Goal: Transaction & Acquisition: Obtain resource

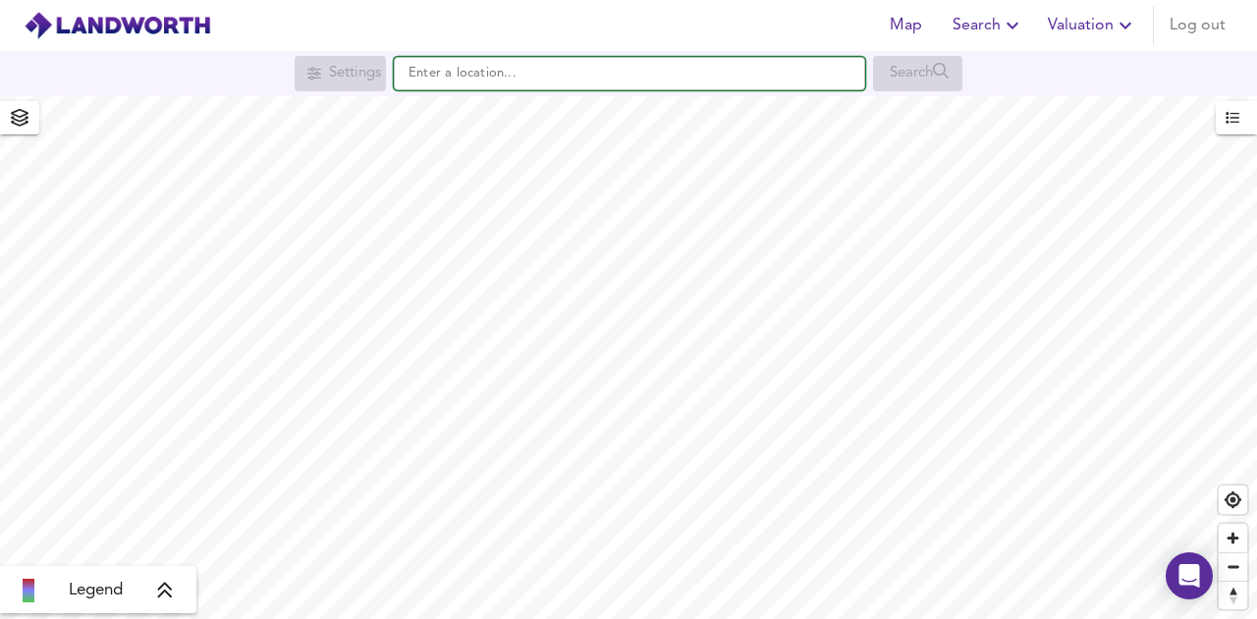
click at [491, 75] on input "text" at bounding box center [629, 73] width 471 height 33
paste input "CM1 6ER"
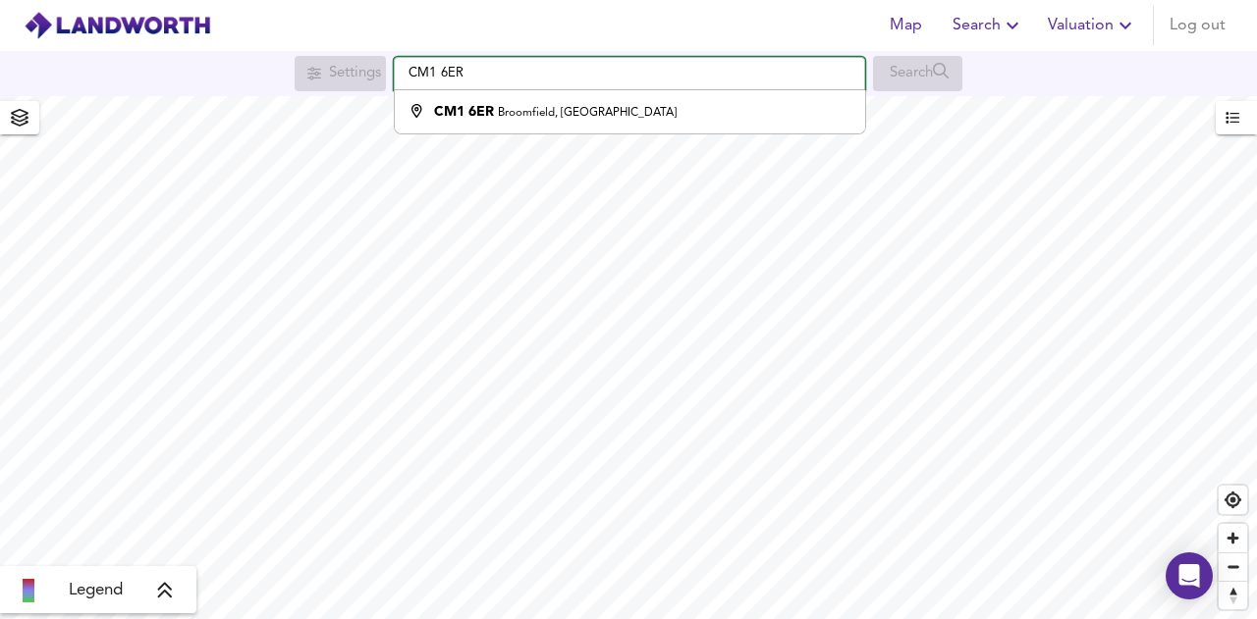
type input "CM1 6ER"
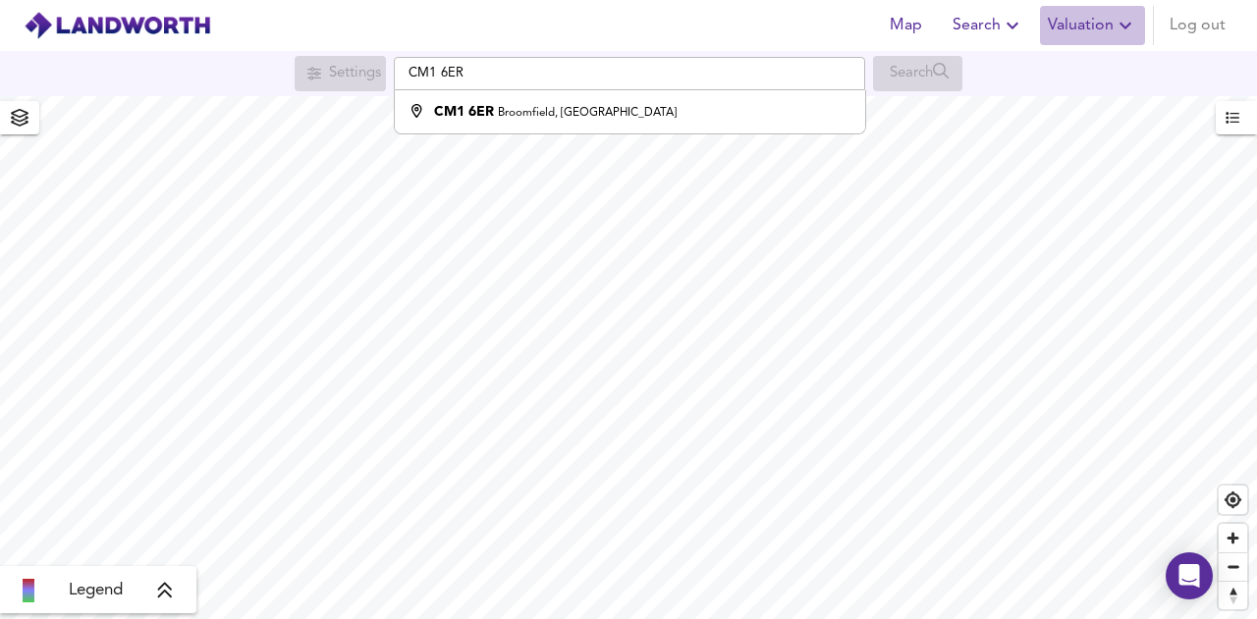
click at [1104, 21] on span "Valuation" at bounding box center [1091, 25] width 89 height 27
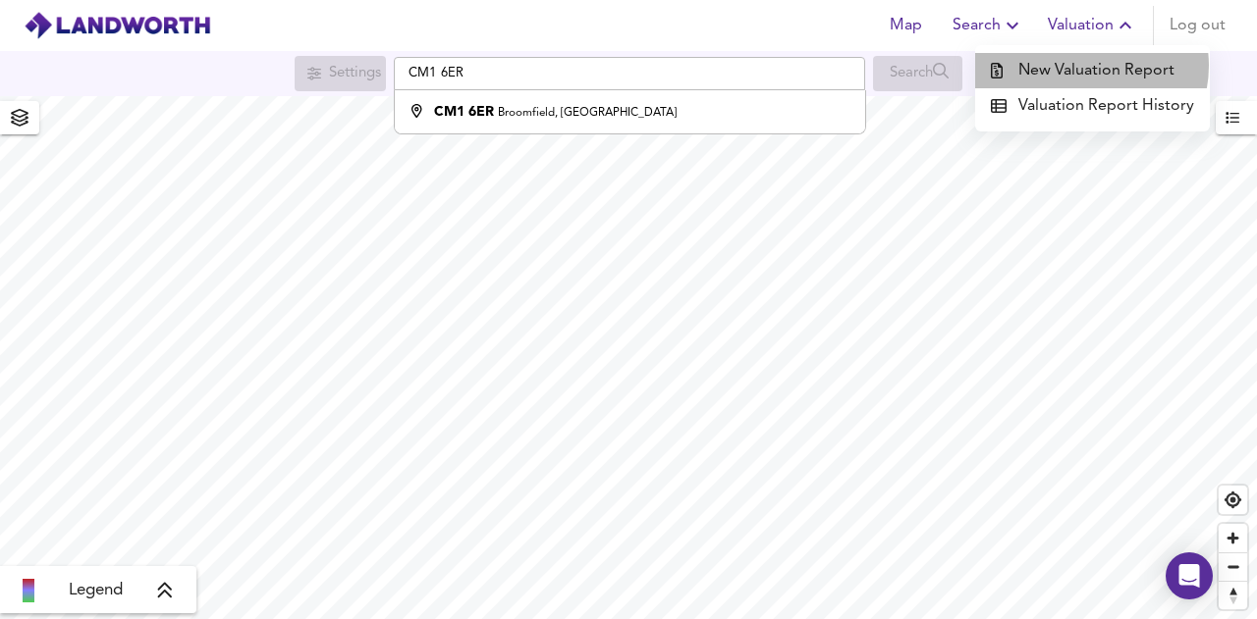
click at [1089, 66] on li "New Valuation Report" at bounding box center [1092, 70] width 235 height 35
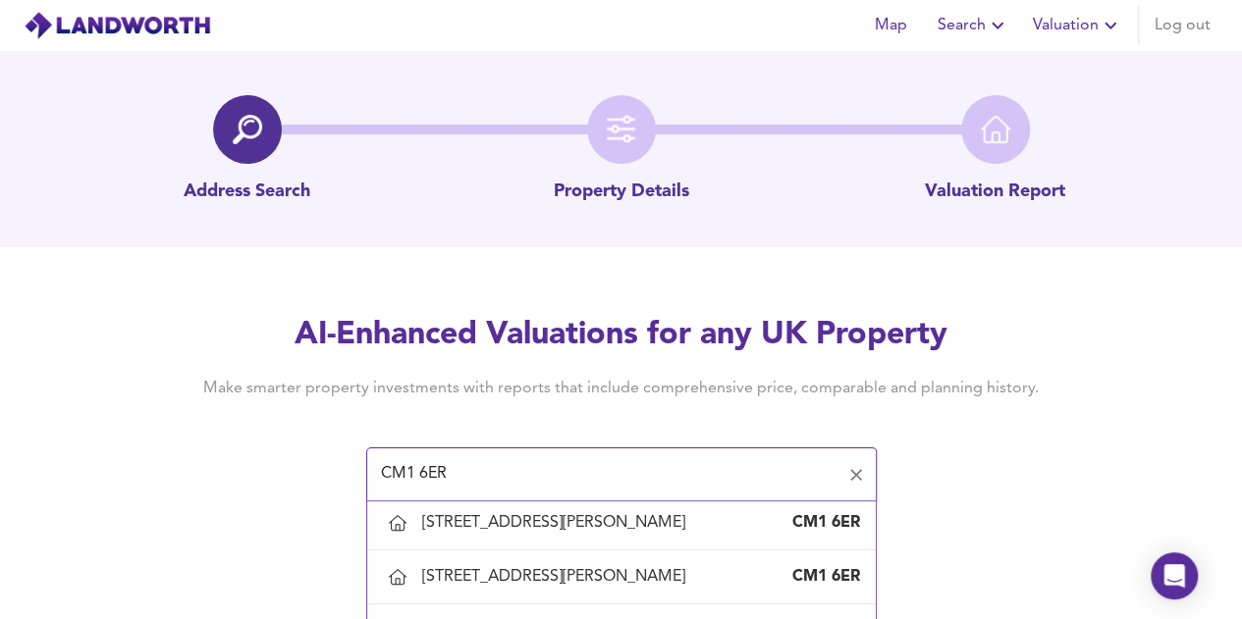
scroll to position [1472, 0]
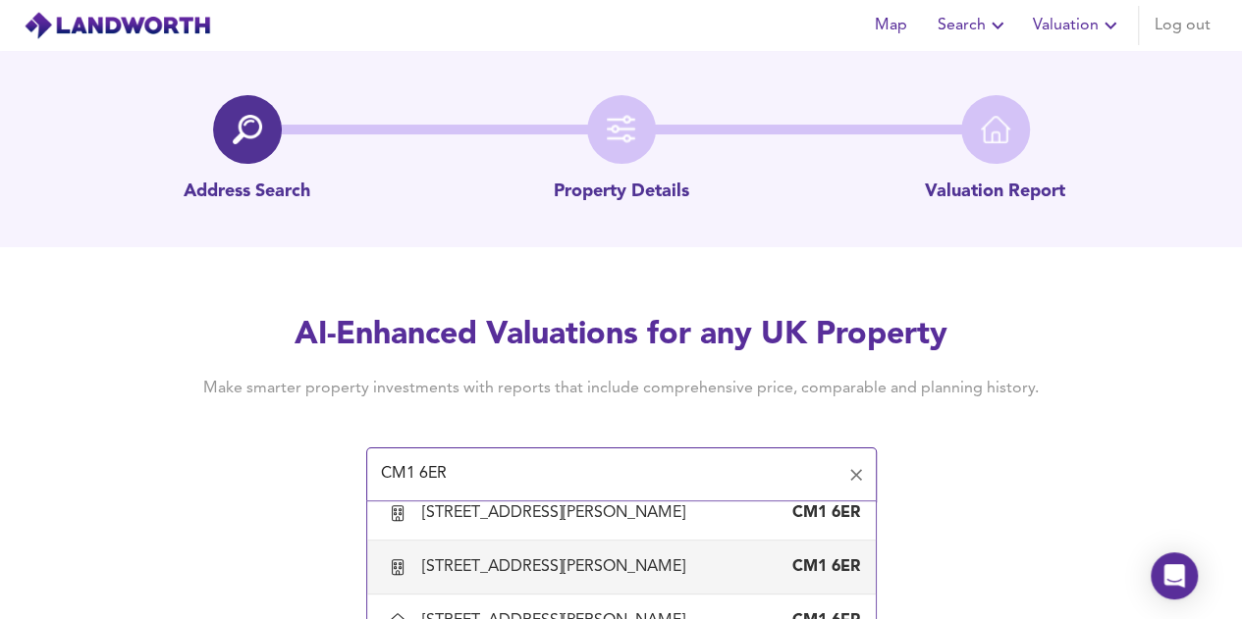
click at [583, 557] on div "55 George Heard Crescent, Chelmsford, Essex" at bounding box center [557, 568] width 271 height 22
type input "55 George Heard Crescent, Chelmsford, Essex"
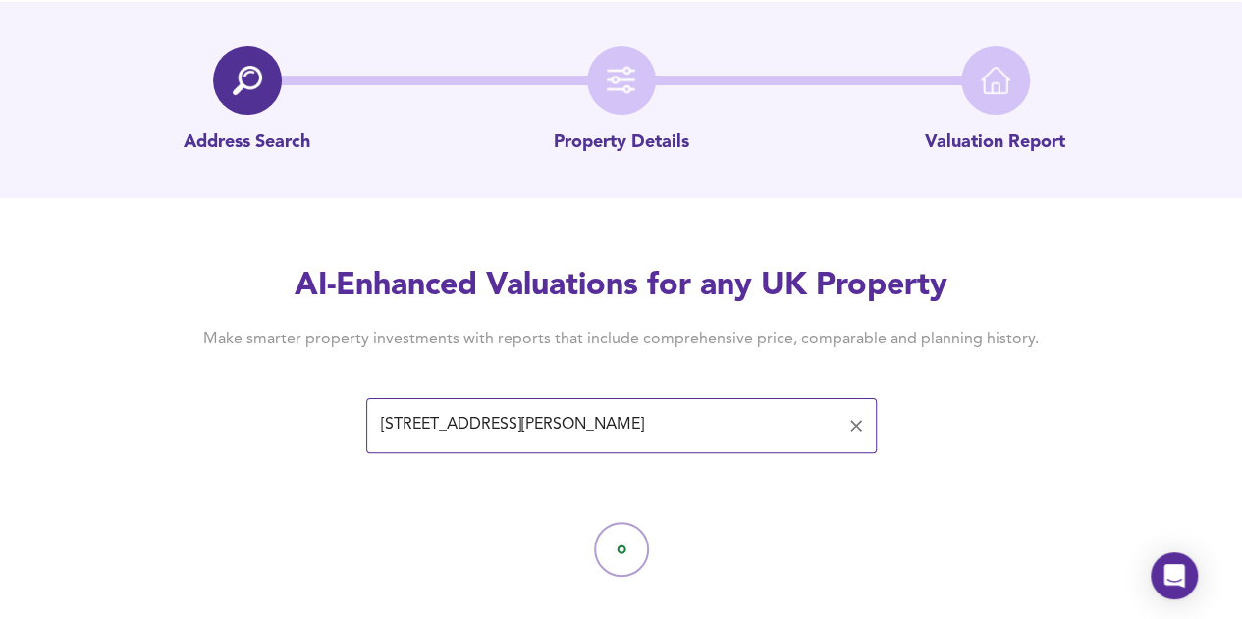
scroll to position [77, 0]
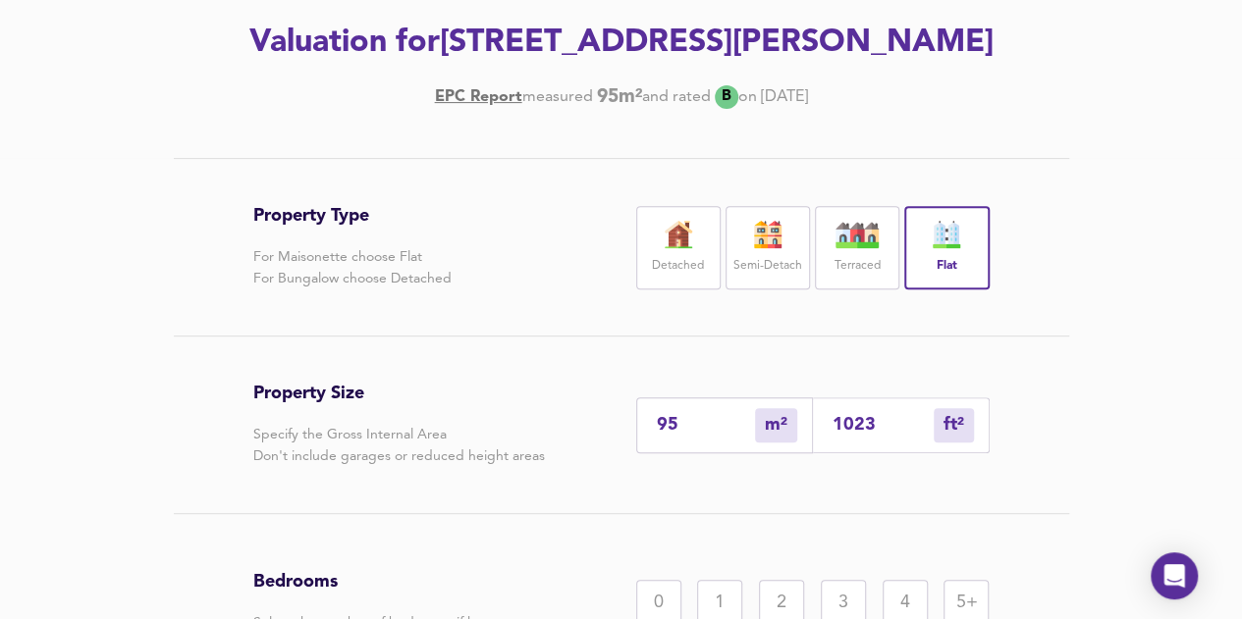
scroll to position [371, 0]
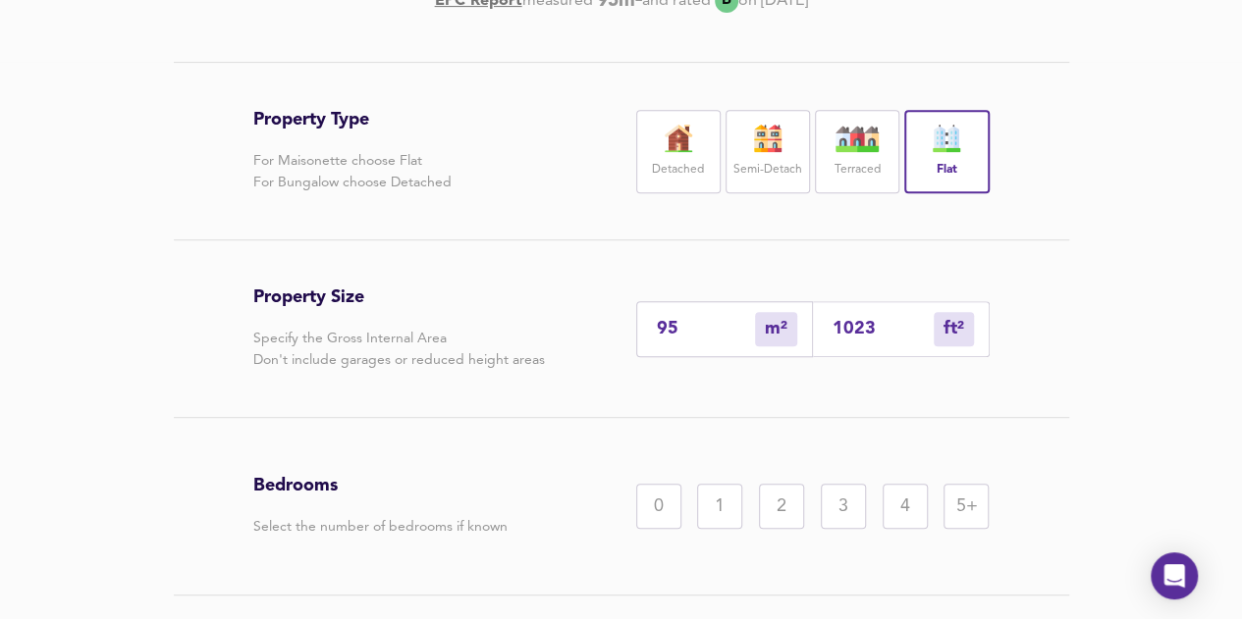
click at [848, 504] on div "3" at bounding box center [843, 506] width 45 height 45
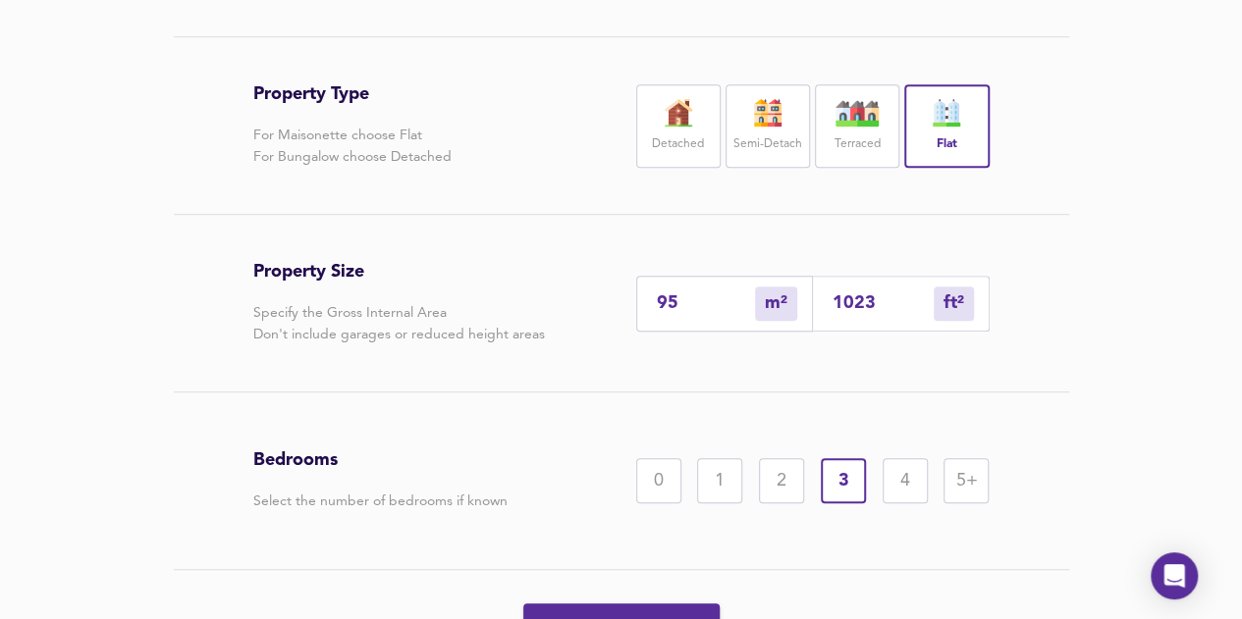
scroll to position [505, 0]
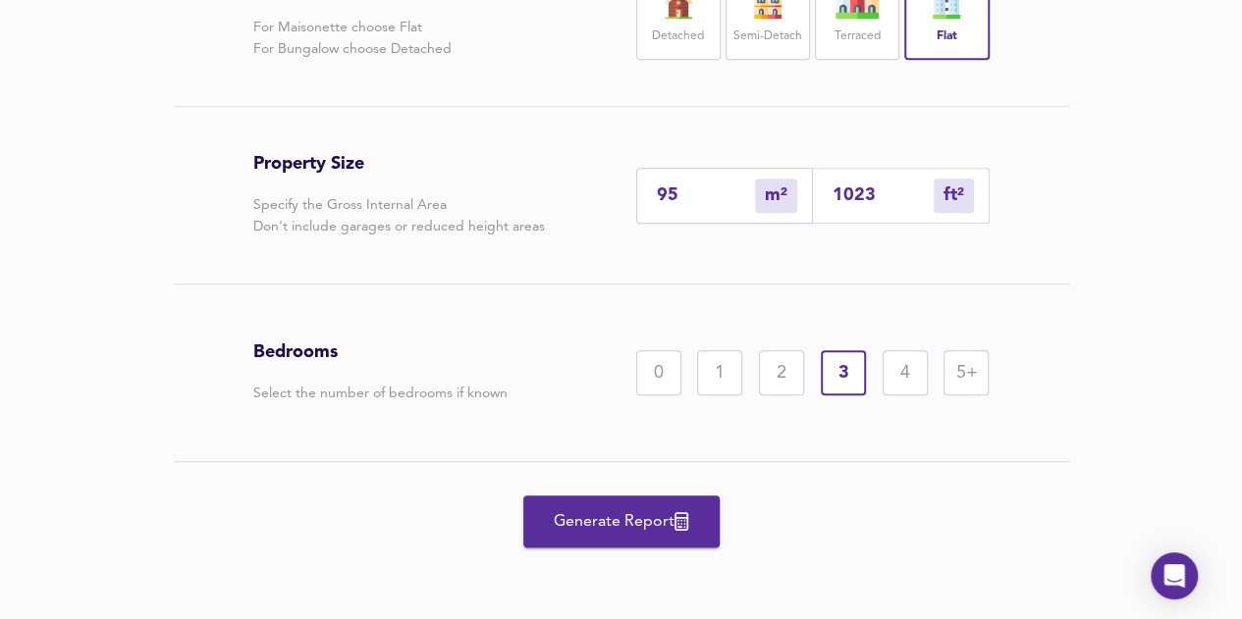
click at [691, 519] on span "Generate Report" at bounding box center [621, 521] width 157 height 27
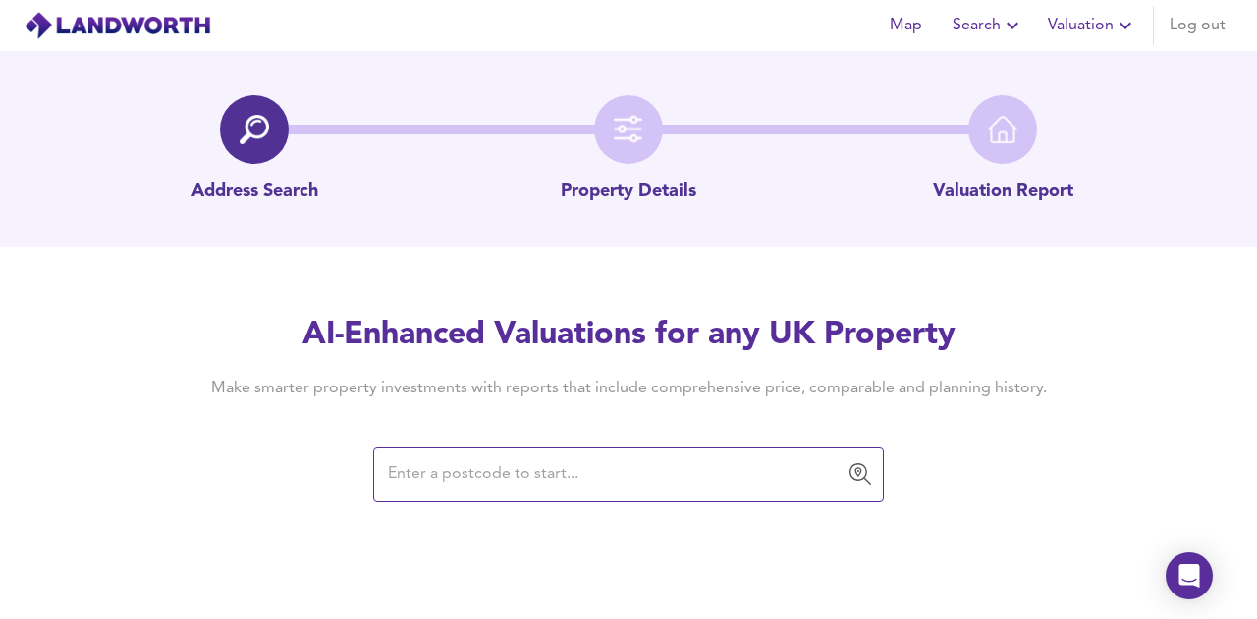
click at [503, 475] on input "text" at bounding box center [613, 474] width 463 height 37
type input "£390,000.00"
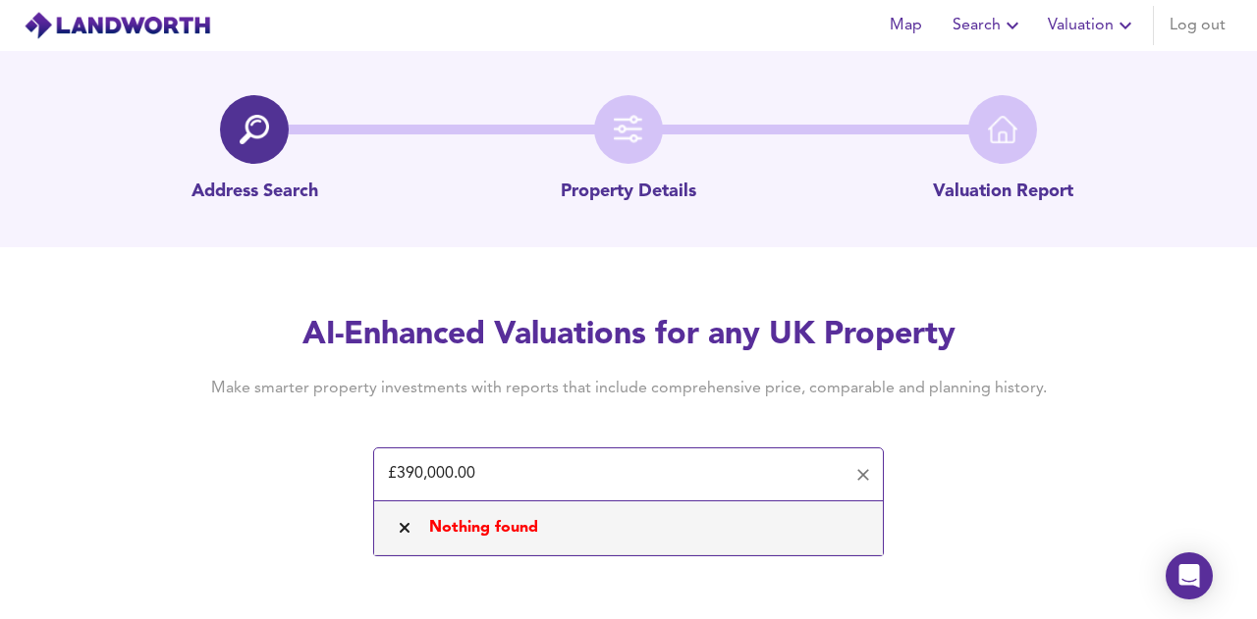
drag, startPoint x: 513, startPoint y: 464, endPoint x: 183, endPoint y: 451, distance: 331.1
click at [196, 451] on div "AI-Enhanced Valuations for any UK Property Make smarter property investments wi…" at bounding box center [628, 407] width 942 height 187
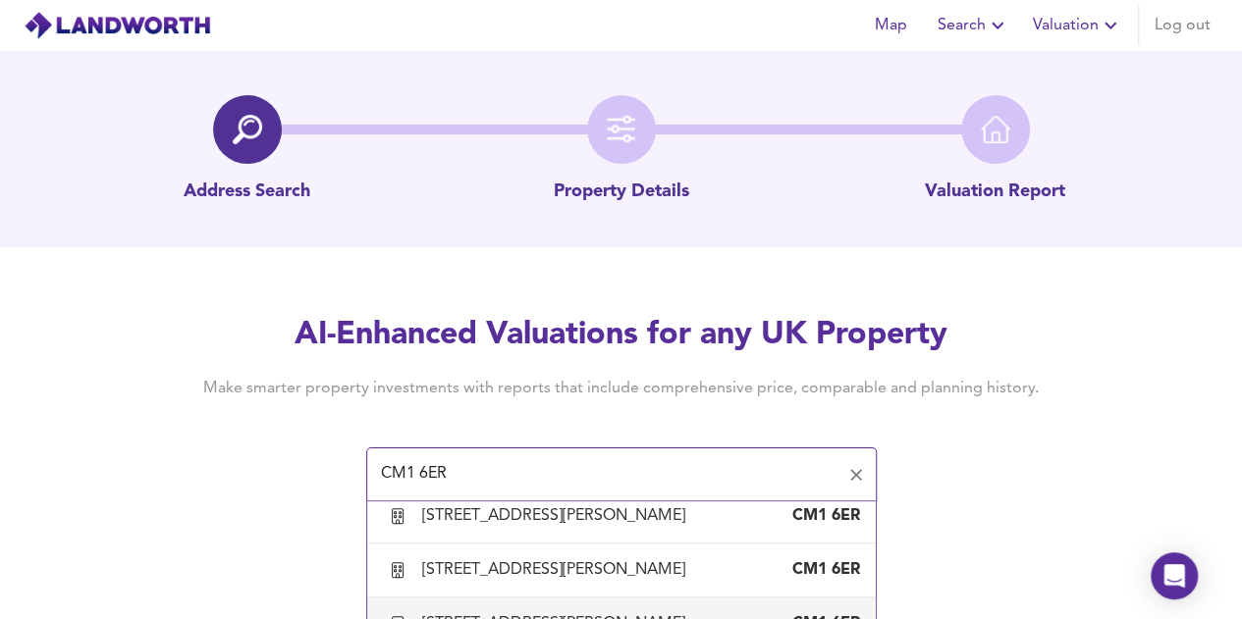
scroll to position [1374, 0]
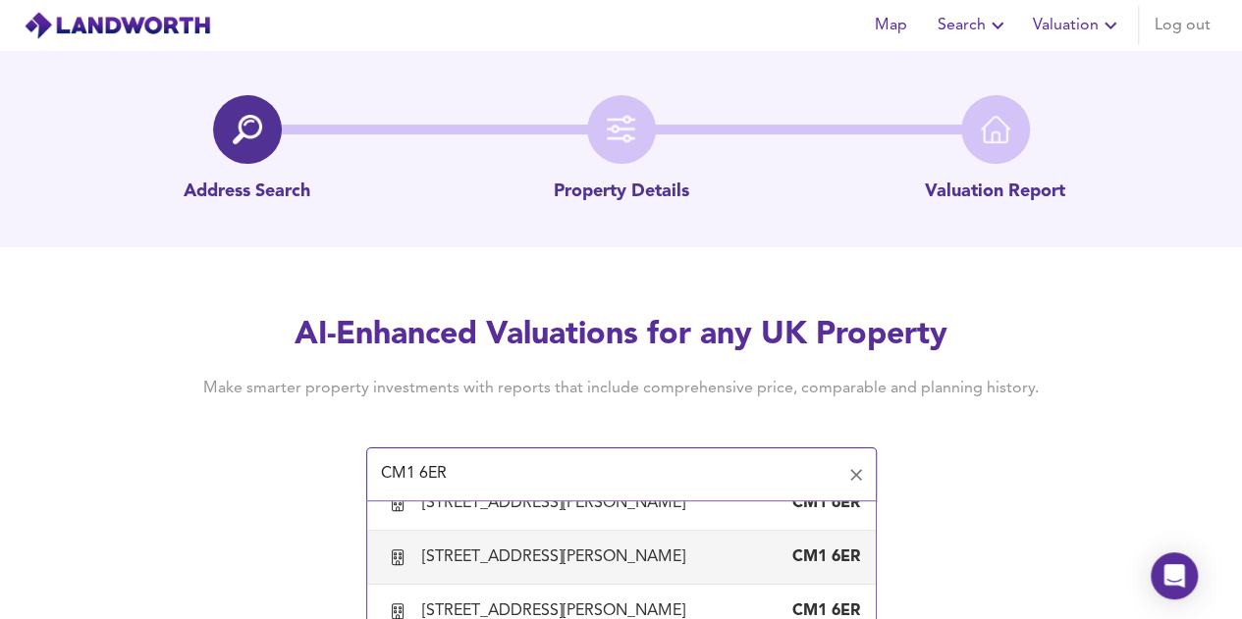
click at [607, 554] on div "51 George Heard Crescent, Chelmsford, Essex" at bounding box center [557, 558] width 271 height 22
type input "51 George Heard Crescent, Chelmsford, Essex"
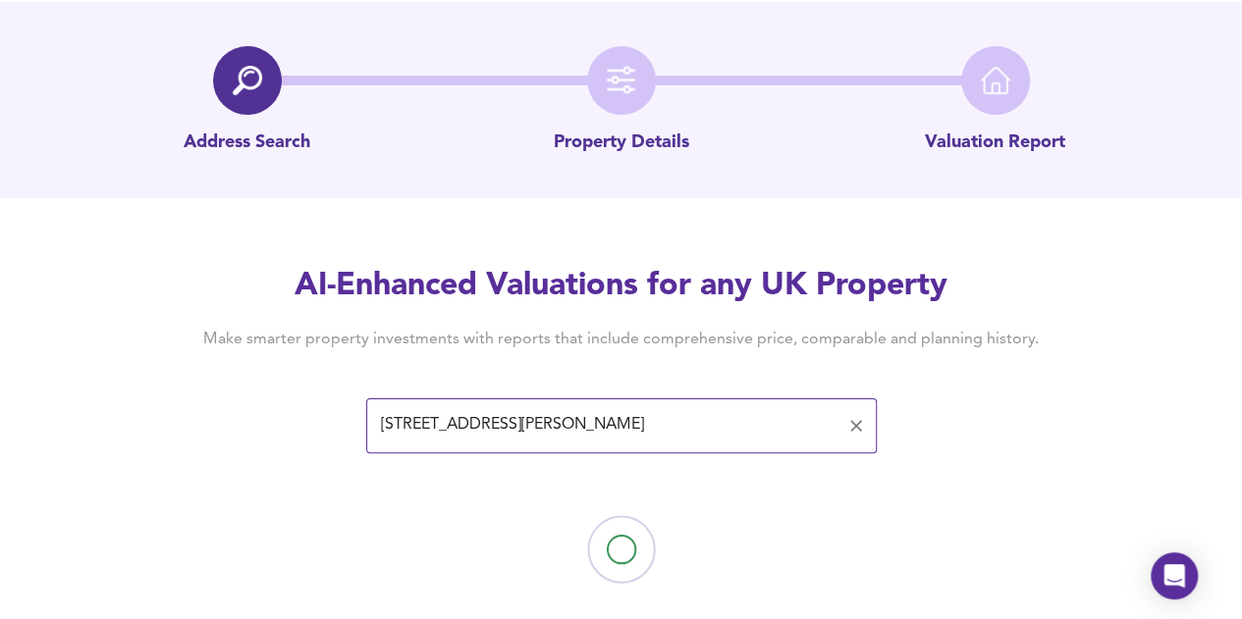
scroll to position [77, 0]
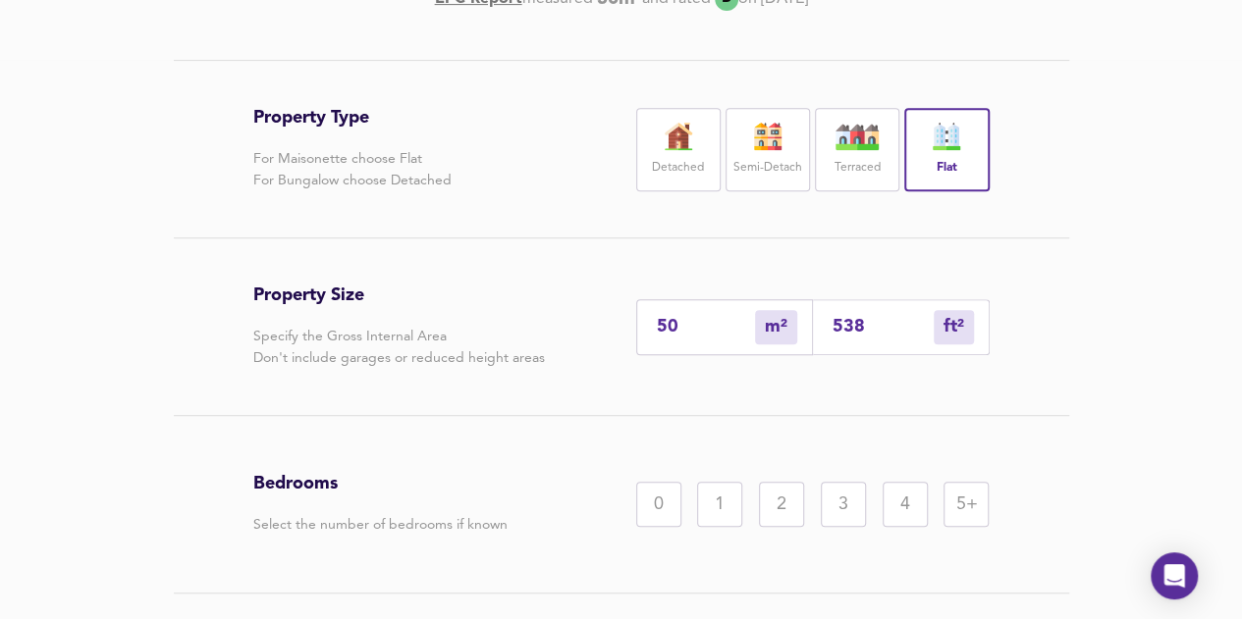
scroll to position [469, 0]
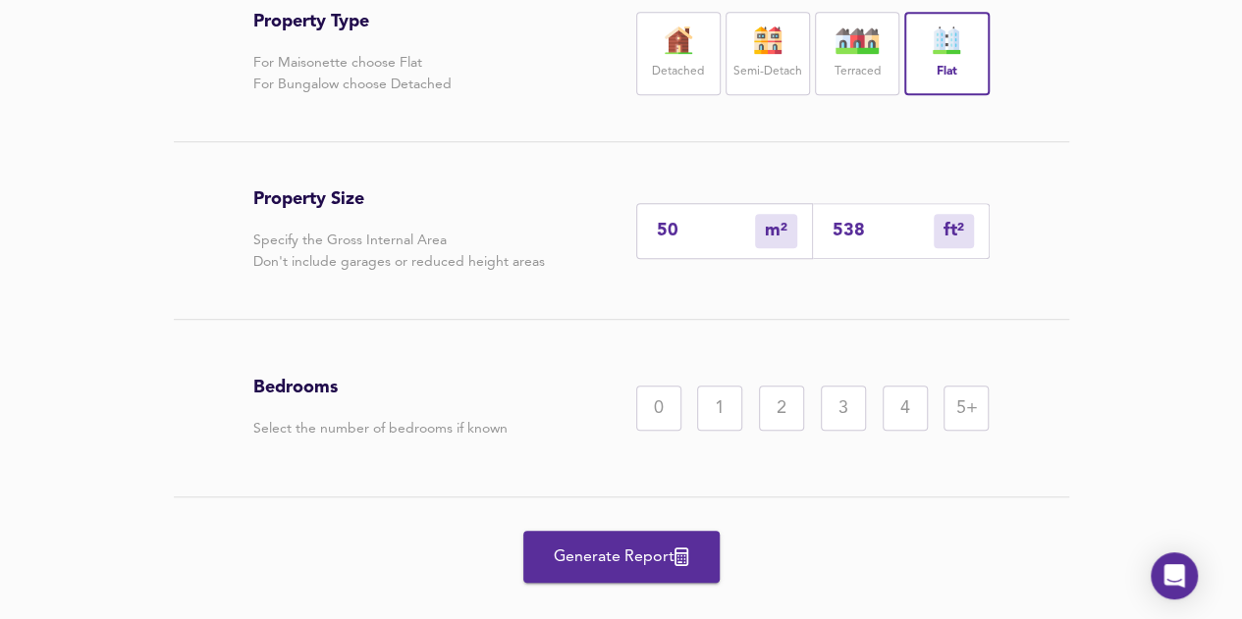
click at [721, 408] on div "1" at bounding box center [719, 408] width 45 height 45
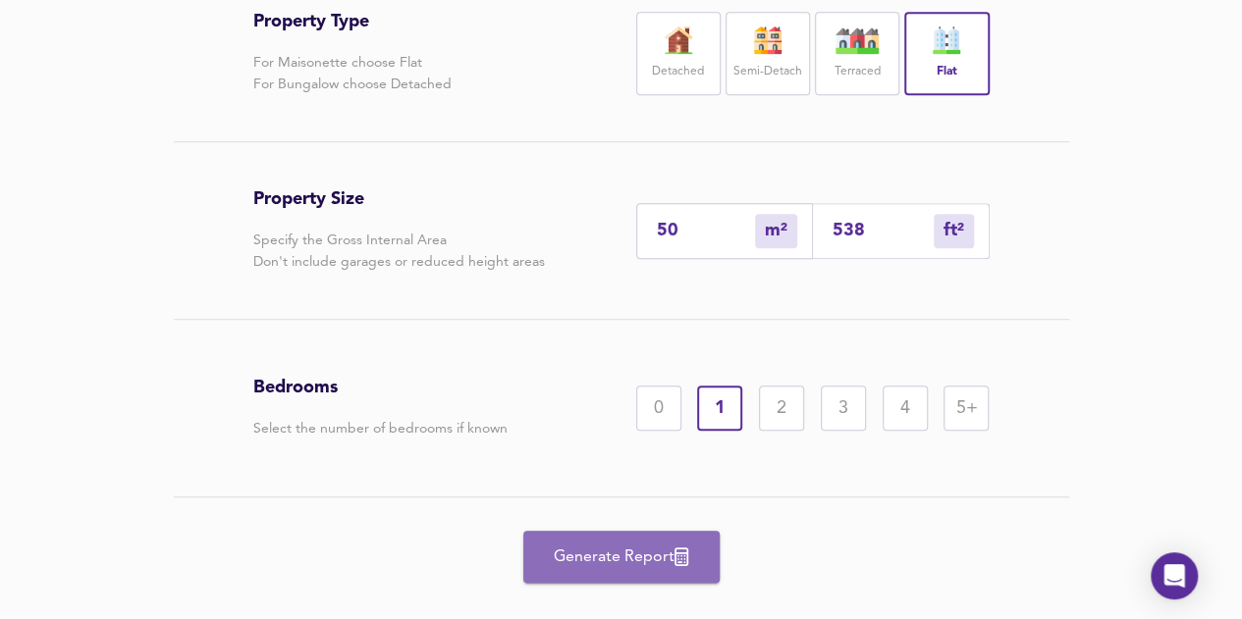
click at [658, 564] on span "Generate Report" at bounding box center [621, 557] width 157 height 27
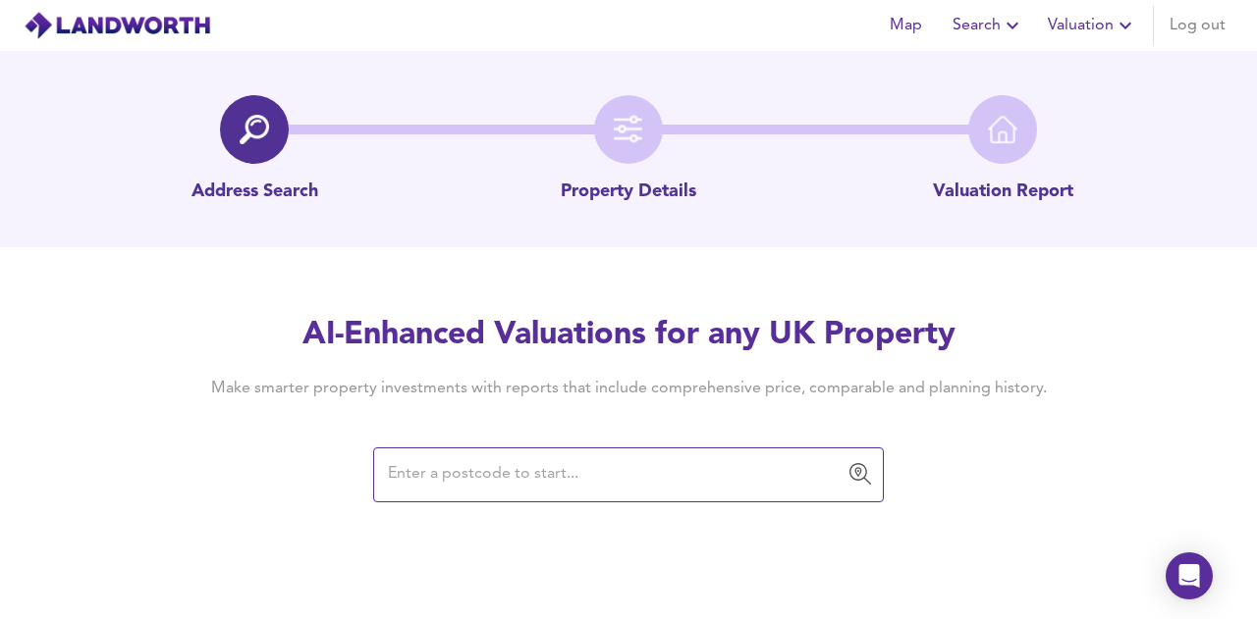
click at [460, 480] on input "text" at bounding box center [613, 474] width 463 height 37
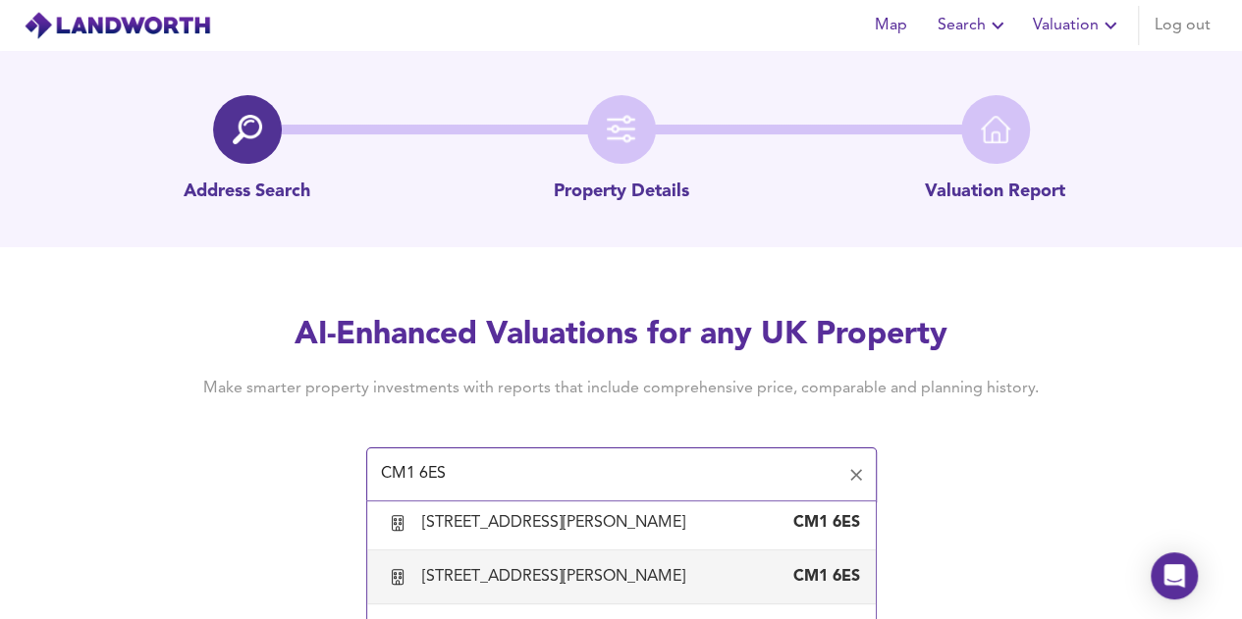
scroll to position [2749, 0]
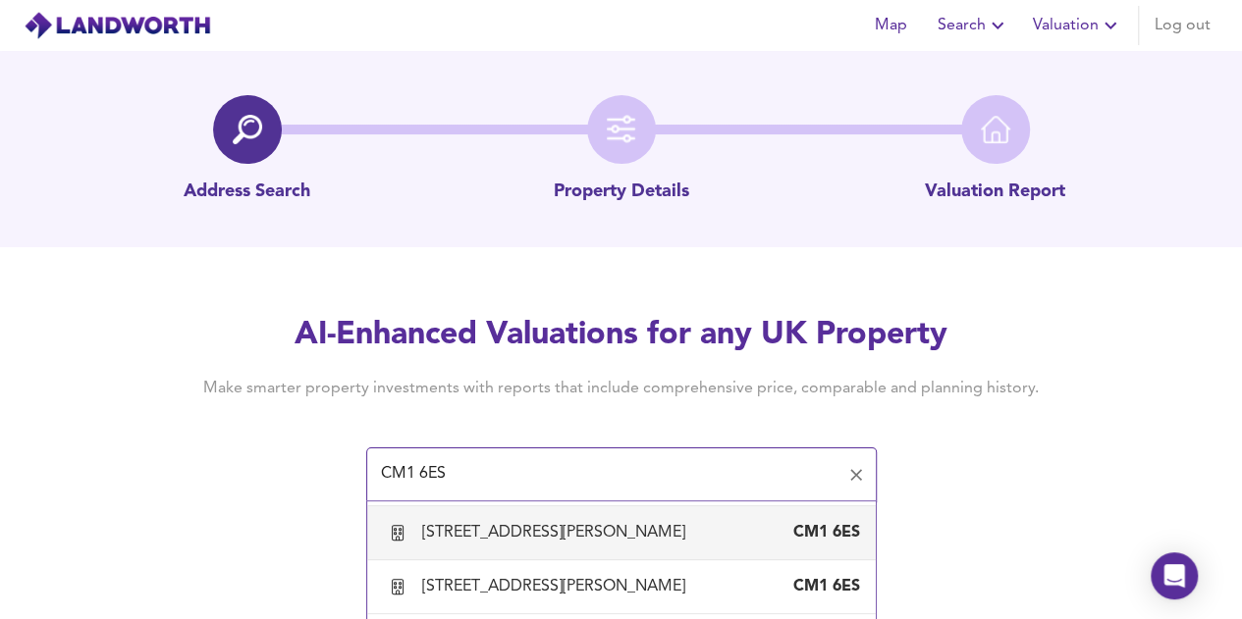
click at [597, 544] on div "102 George Heard Crescent, Chelmsford, Essex" at bounding box center [557, 533] width 271 height 22
type input "102 George Heard Crescent, Chelmsford, Essex"
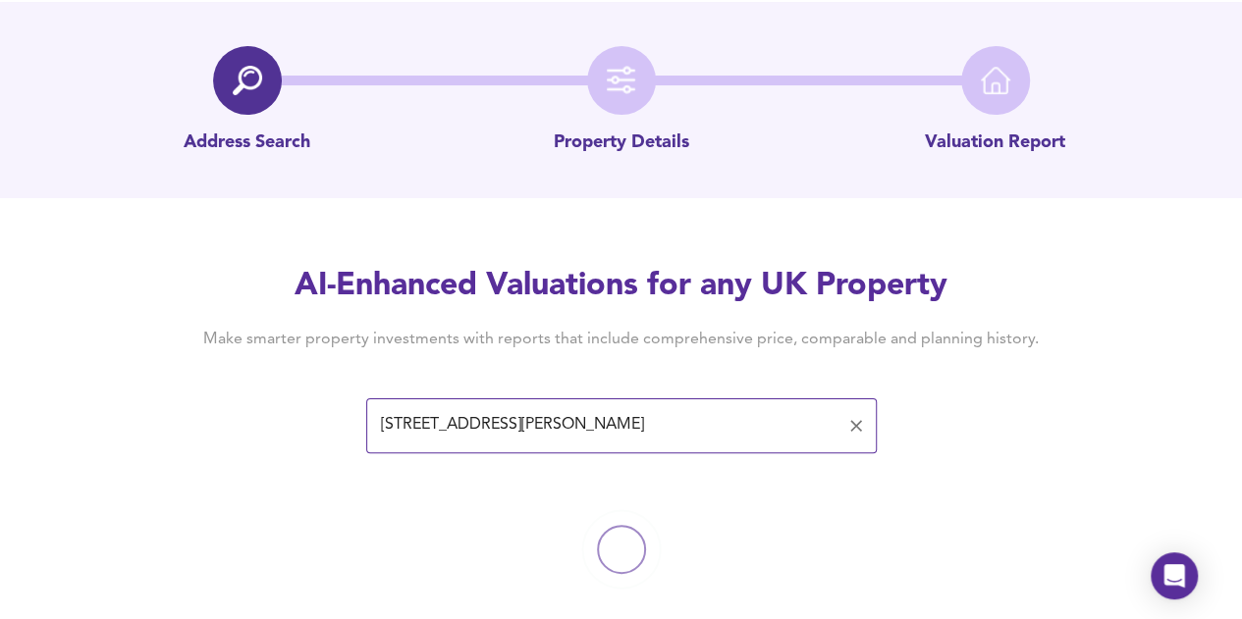
scroll to position [77, 0]
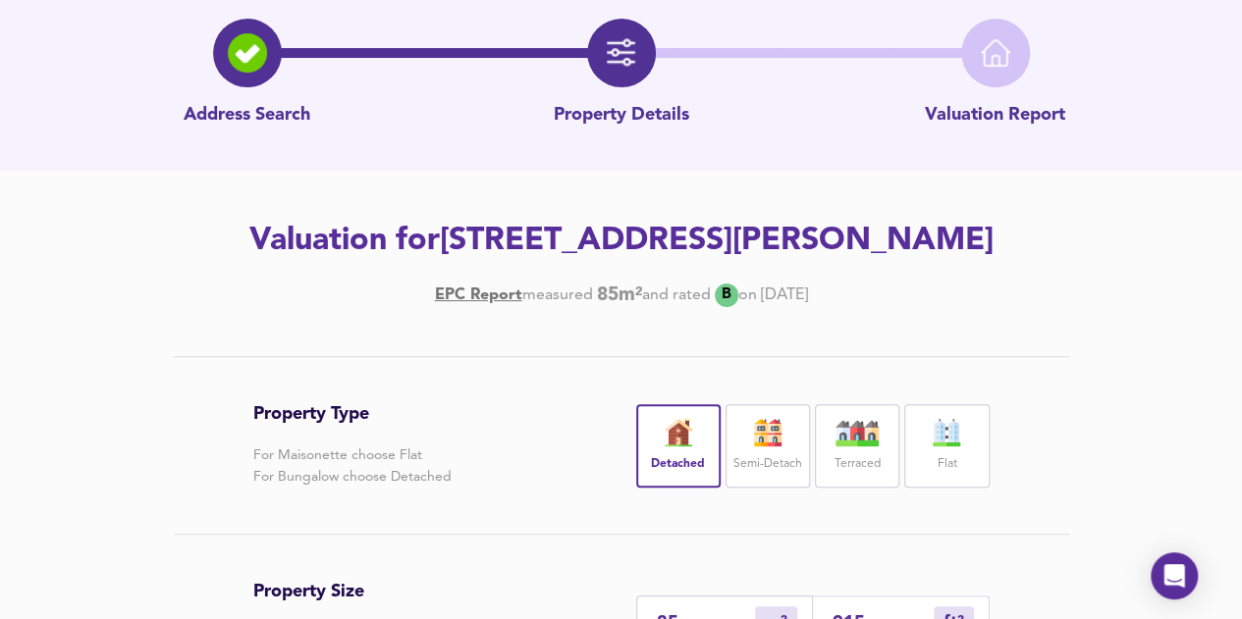
click at [985, 453] on div "Flat" at bounding box center [946, 445] width 84 height 83
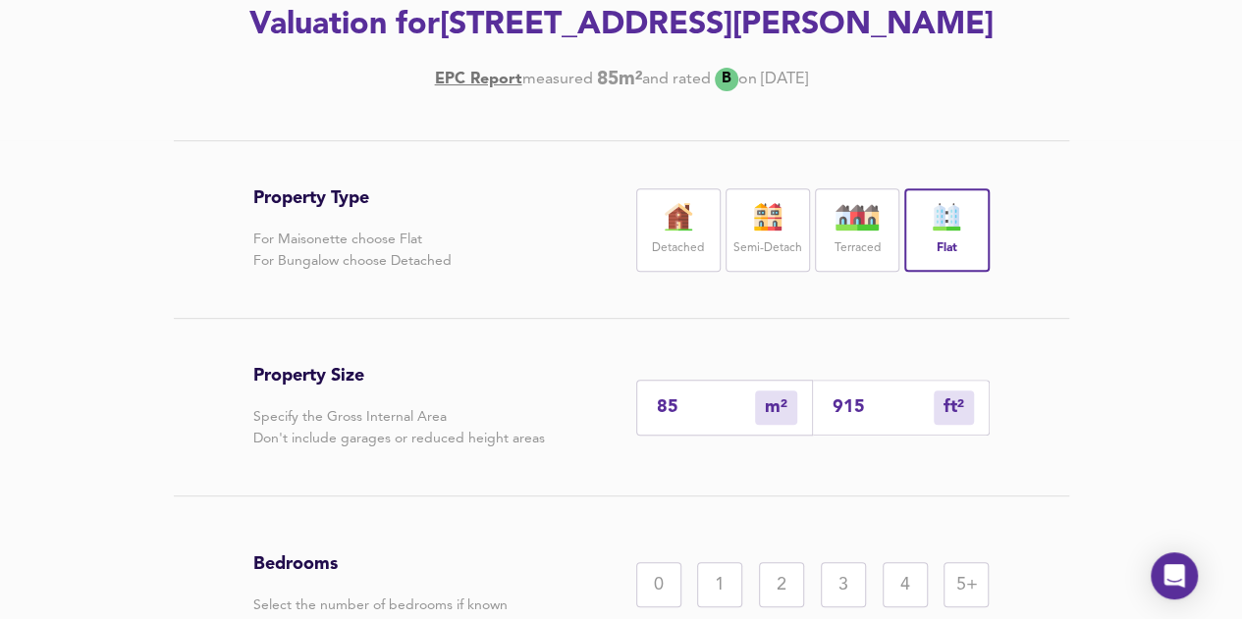
scroll to position [505, 0]
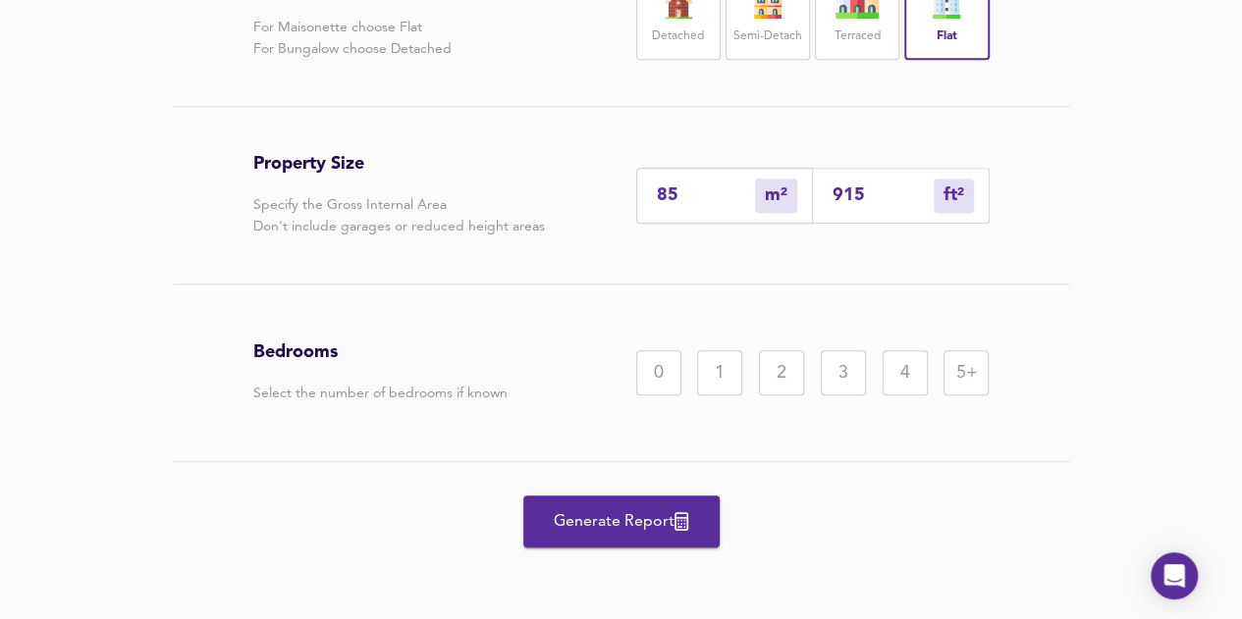
click at [768, 376] on div "2" at bounding box center [781, 372] width 45 height 45
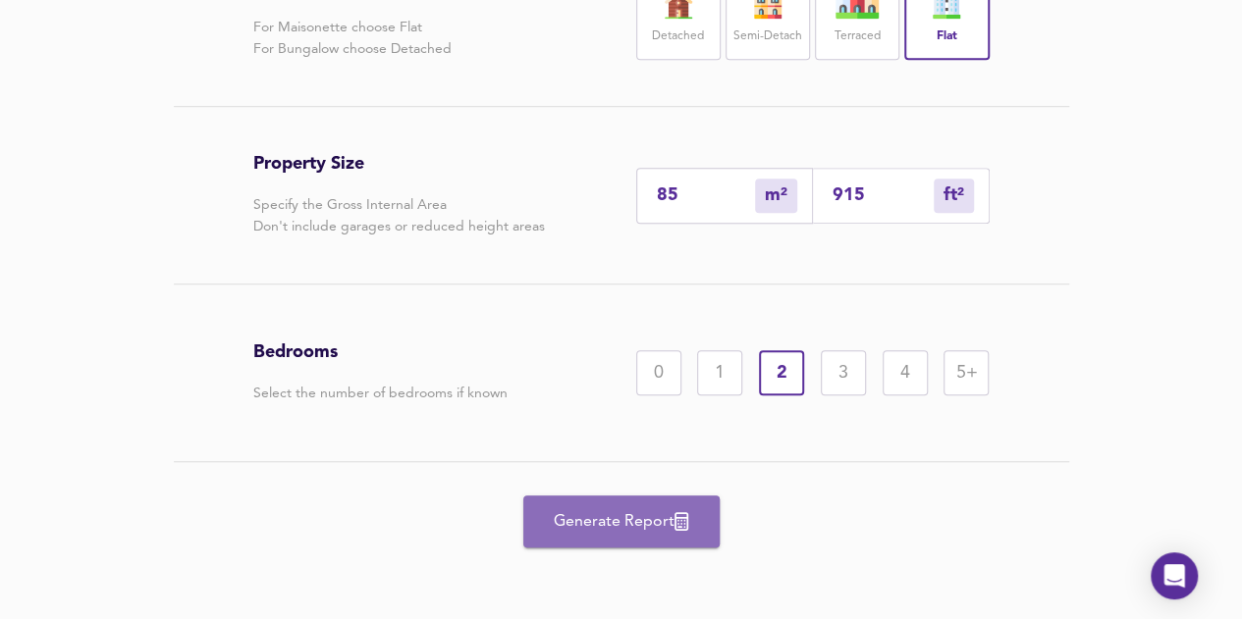
drag, startPoint x: 607, startPoint y: 526, endPoint x: 617, endPoint y: 525, distance: 10.8
click at [607, 527] on span "Generate Report" at bounding box center [621, 521] width 157 height 27
